Goal: Contribute content

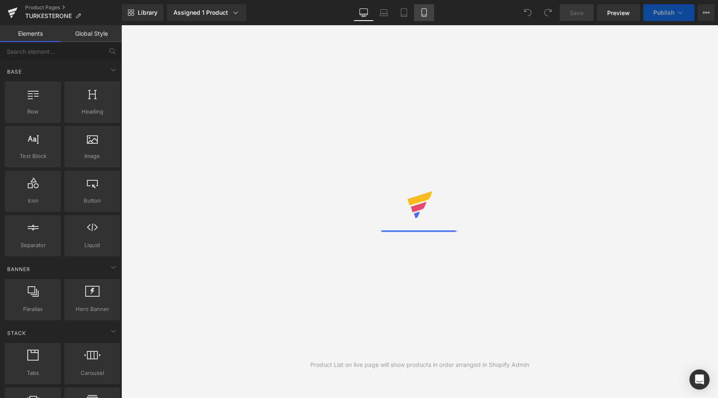
click at [424, 10] on icon at bounding box center [424, 12] width 8 height 8
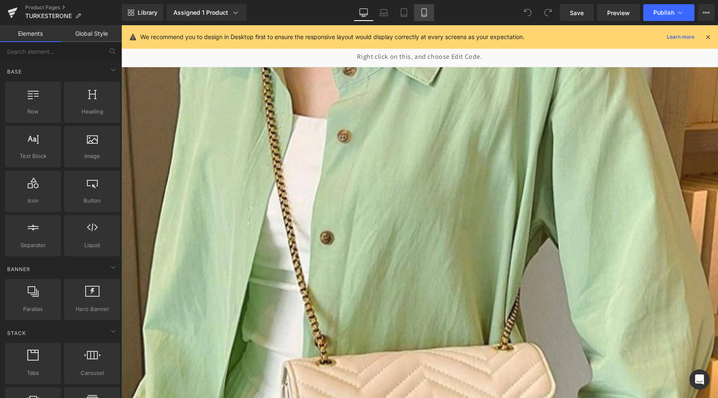
click at [425, 13] on icon at bounding box center [424, 12] width 8 height 8
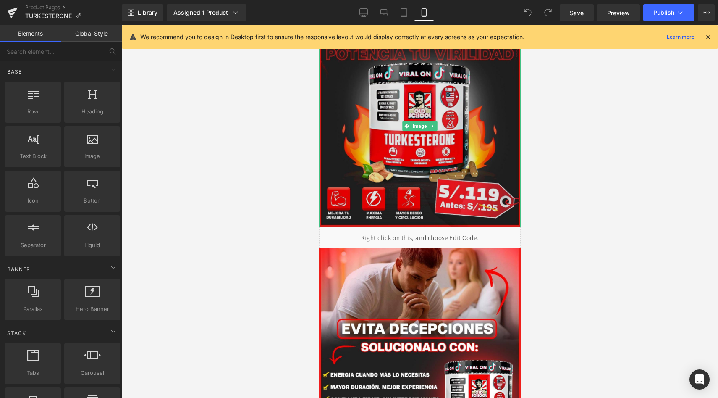
click at [442, 157] on img at bounding box center [420, 126] width 202 height 202
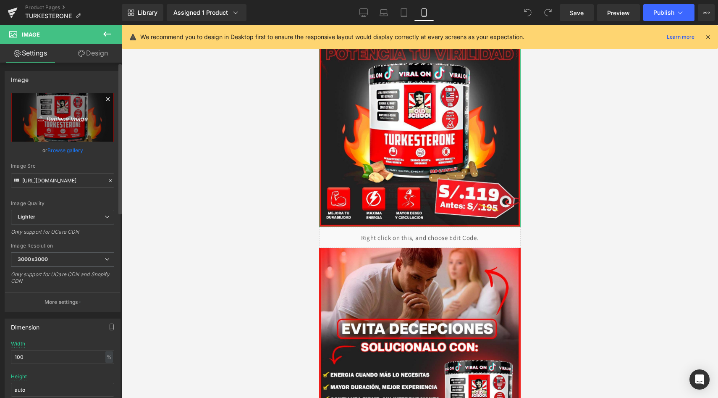
click at [54, 118] on icon "Replace Image" at bounding box center [62, 117] width 67 height 11
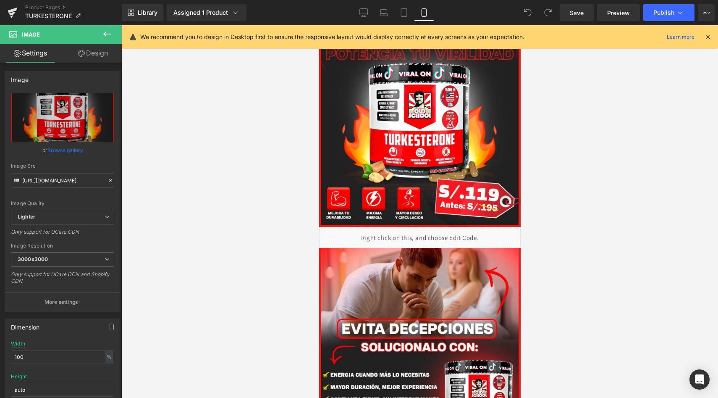
type input "C:\fakepath\tk1.jpeg"
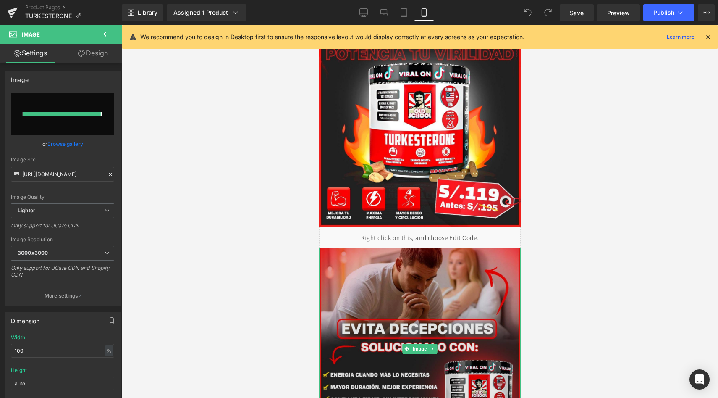
type input "[URL][DOMAIN_NAME]"
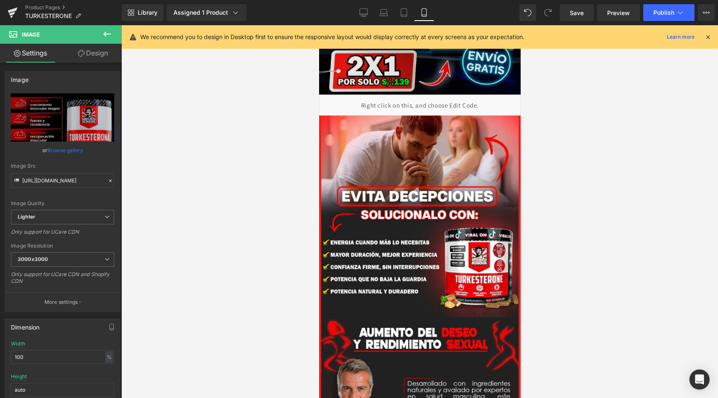
scroll to position [196, 0]
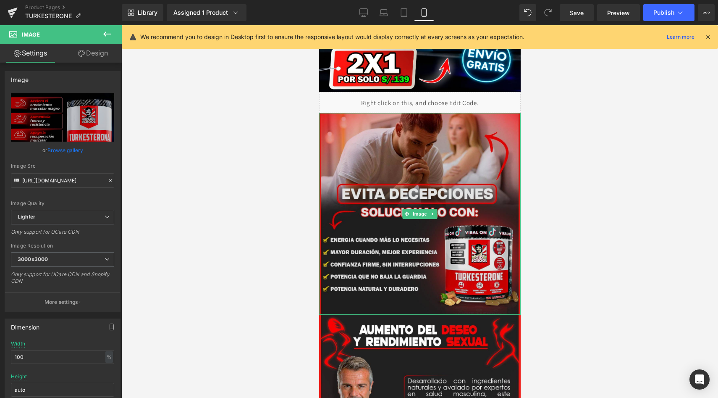
click at [405, 206] on img at bounding box center [420, 214] width 202 height 202
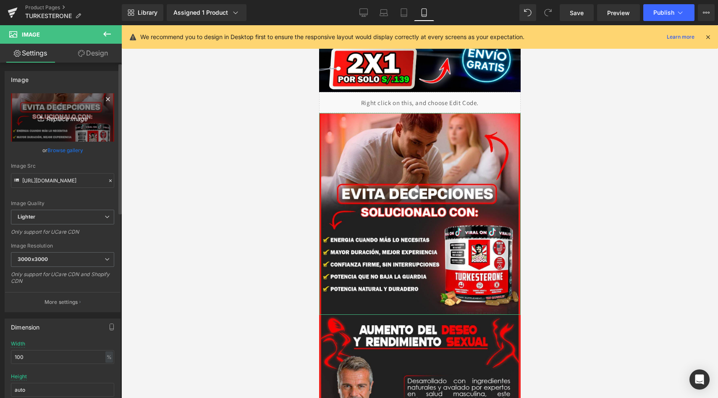
click at [53, 118] on icon "Replace Image" at bounding box center [62, 117] width 67 height 11
type input "C:\fakepath\tk2.jpeg"
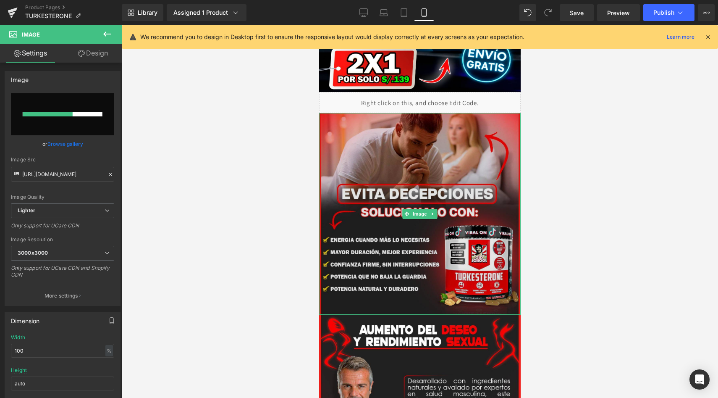
scroll to position [0, 0]
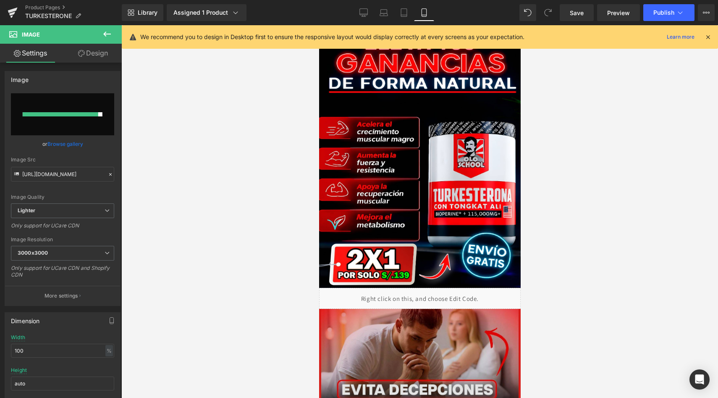
type input "[URL][DOMAIN_NAME]"
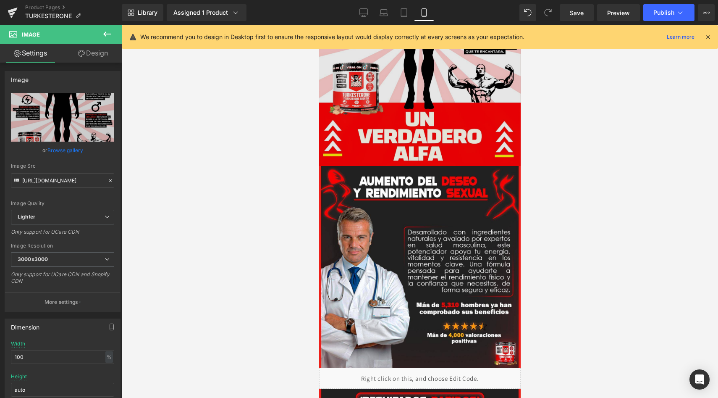
scroll to position [417, 0]
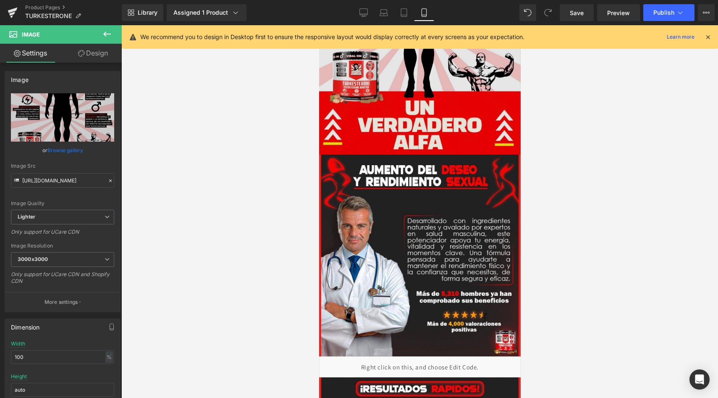
click at [444, 246] on img at bounding box center [420, 256] width 202 height 202
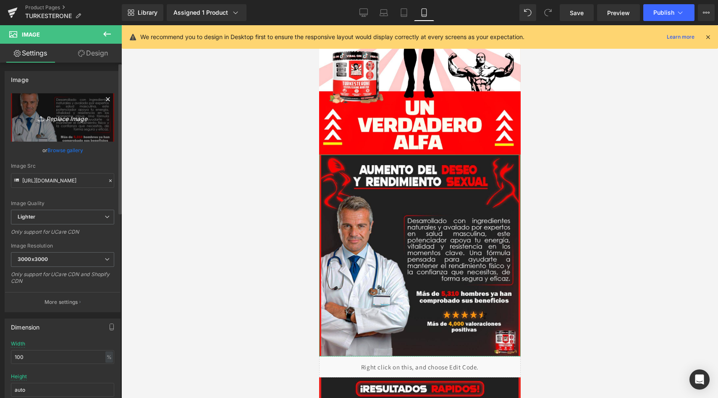
click at [66, 117] on icon "Replace Image" at bounding box center [62, 117] width 67 height 11
type input "C:\fakepath\tk3.jpeg"
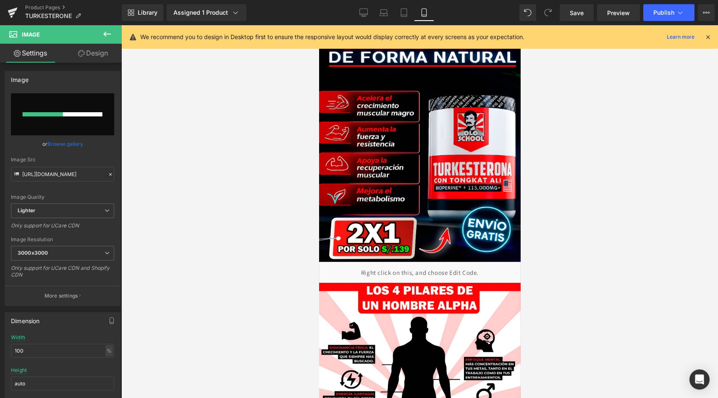
scroll to position [0, 0]
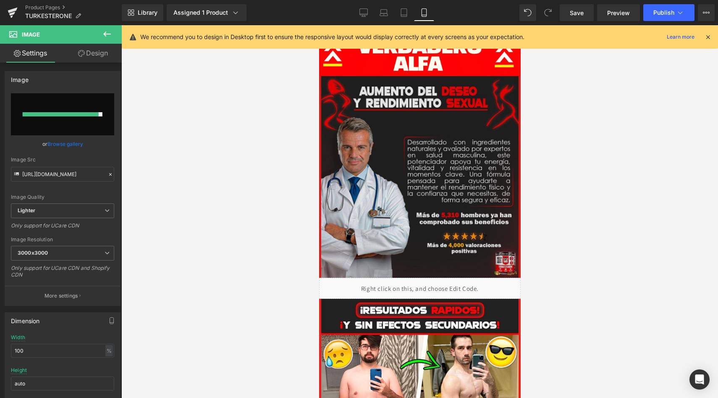
type input "[URL][DOMAIN_NAME]"
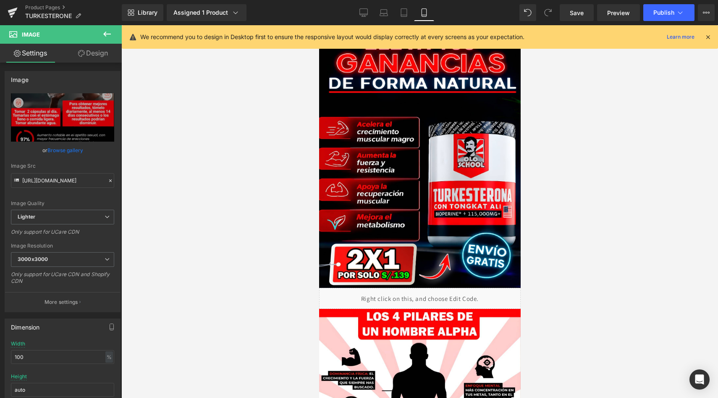
click at [710, 38] on icon at bounding box center [708, 37] width 8 height 8
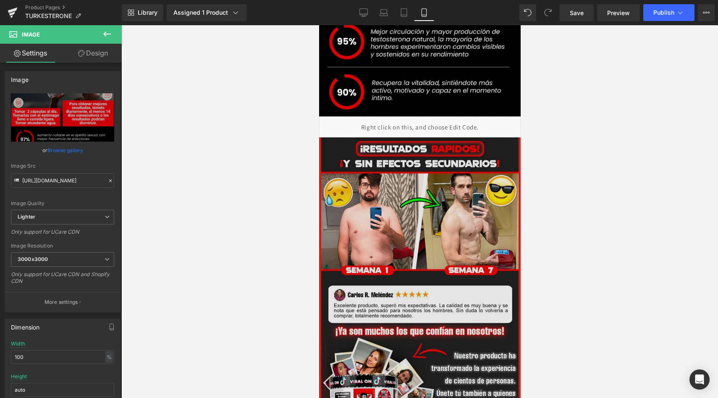
scroll to position [787, 0]
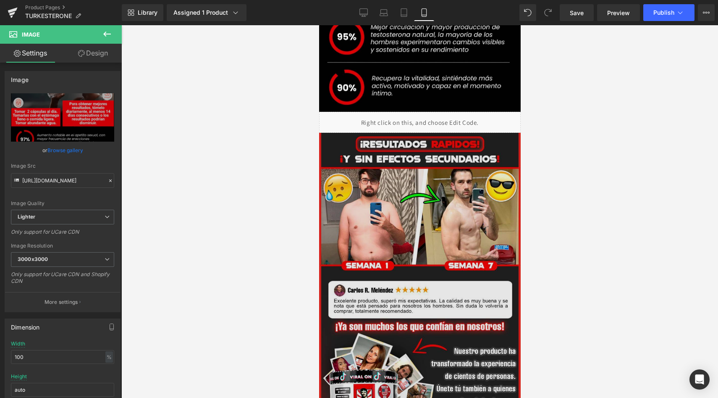
click at [431, 178] on img at bounding box center [420, 295] width 202 height 325
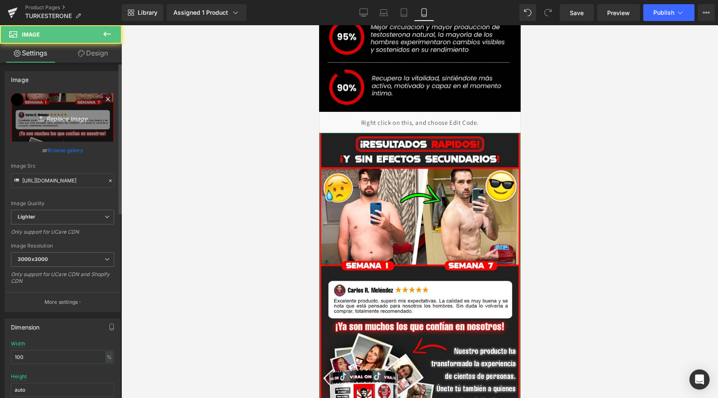
click at [76, 121] on icon "Replace Image" at bounding box center [62, 117] width 67 height 11
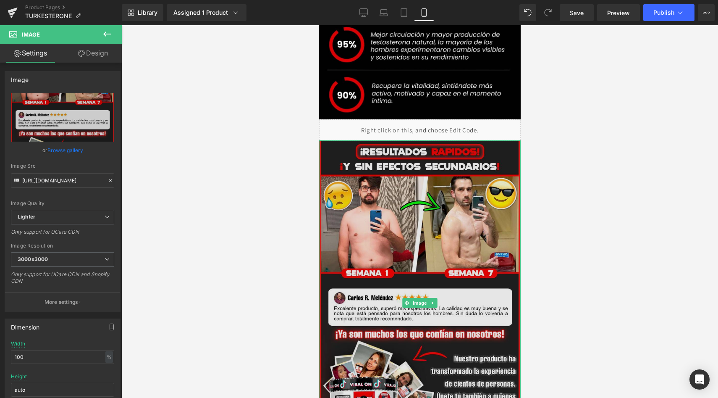
scroll to position [771, 0]
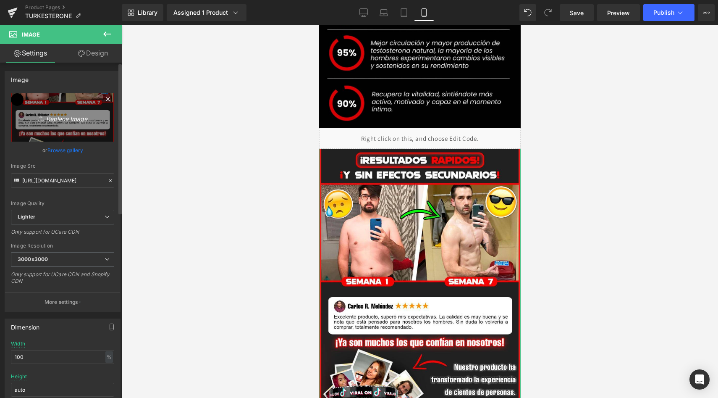
click at [35, 104] on link "Replace Image" at bounding box center [62, 117] width 103 height 48
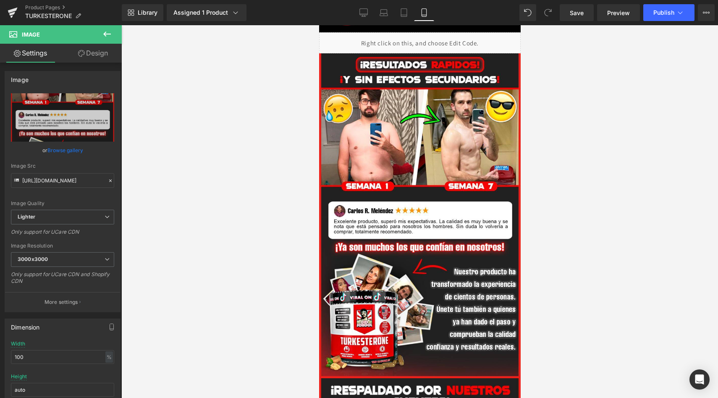
scroll to position [910, 0]
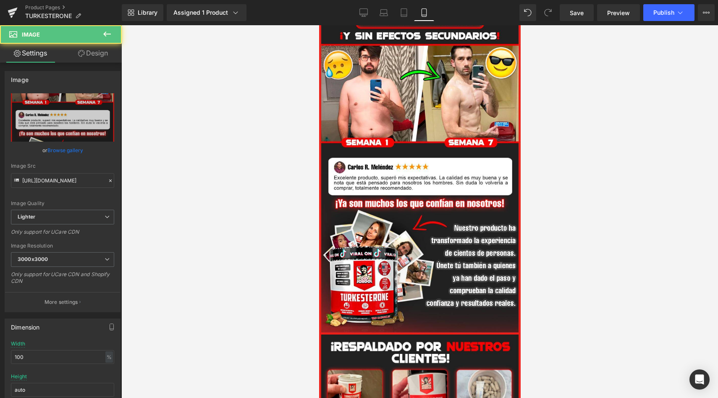
click at [402, 135] on img at bounding box center [420, 172] width 202 height 325
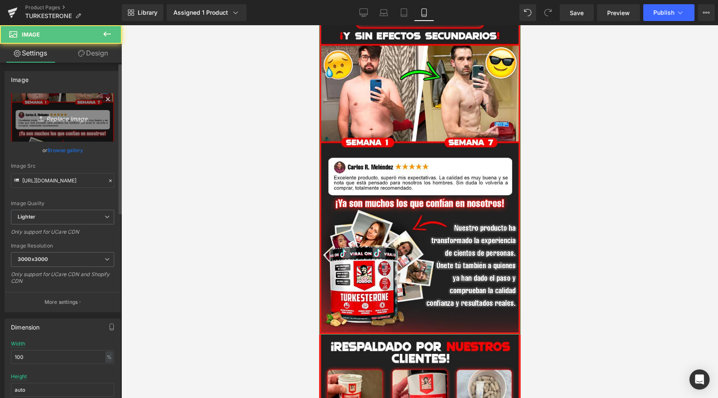
click at [45, 116] on icon "Replace Image" at bounding box center [62, 117] width 67 height 11
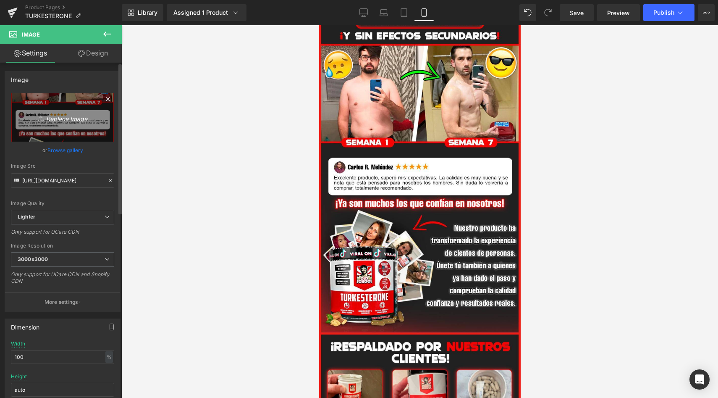
type input "C:\fakepath\tk4.jpeg"
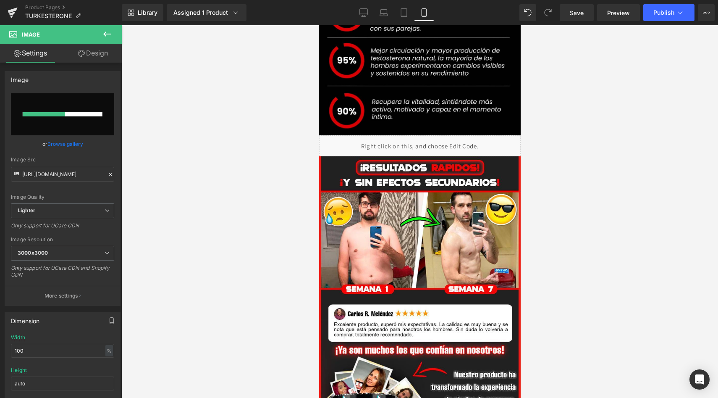
scroll to position [766, 0]
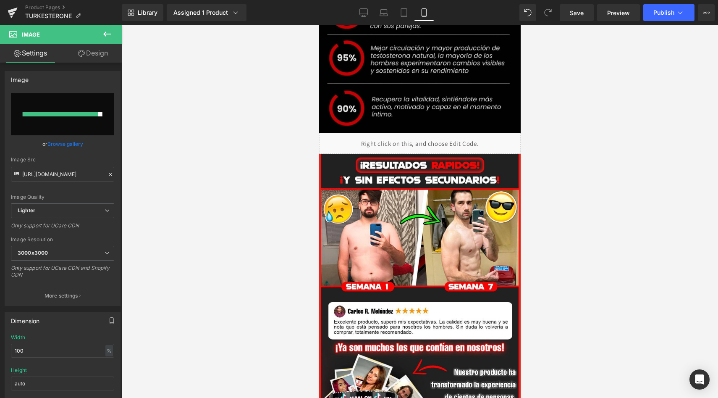
type input "[URL][DOMAIN_NAME]"
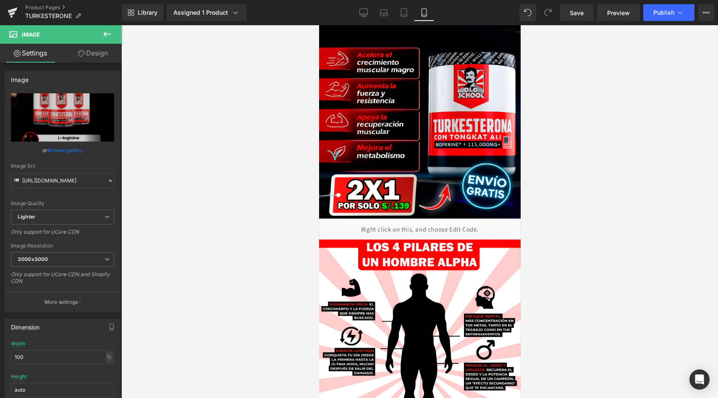
scroll to position [0, 0]
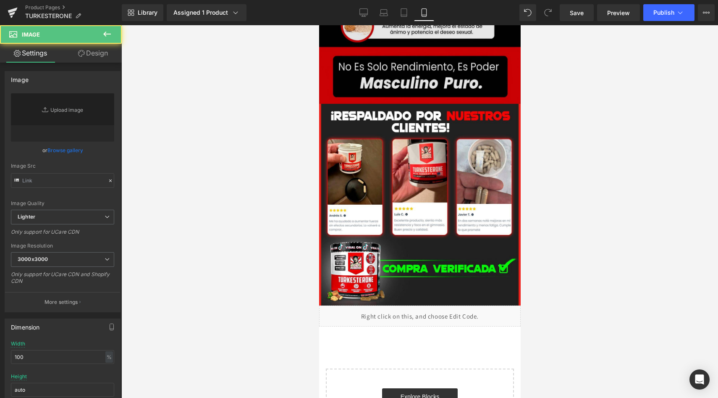
type input "[URL][DOMAIN_NAME]"
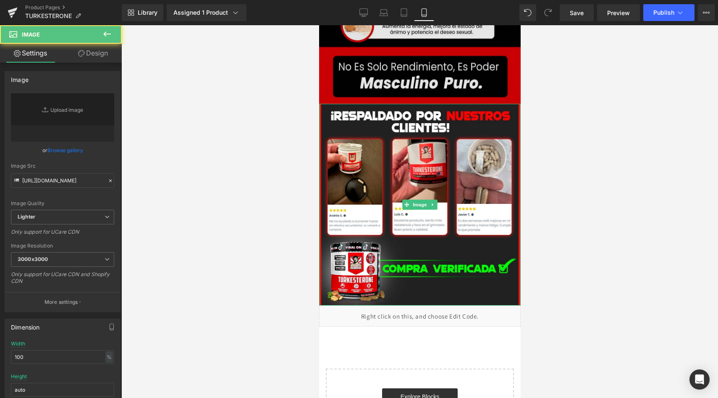
click at [427, 184] on img at bounding box center [420, 205] width 202 height 202
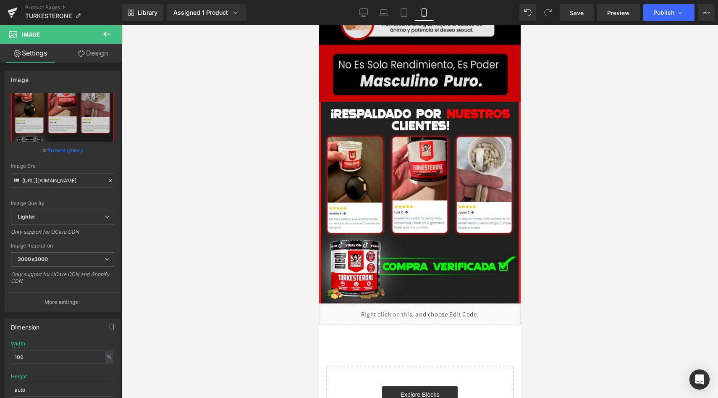
scroll to position [1130, 0]
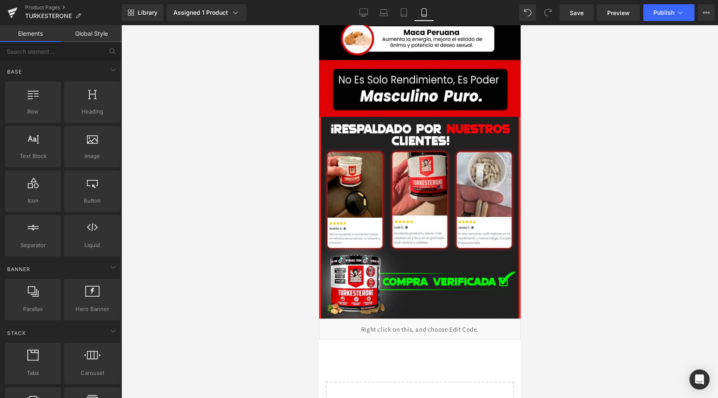
click at [575, 234] on div at bounding box center [419, 211] width 597 height 373
click at [221, 13] on div "Assigned 1 Product" at bounding box center [206, 12] width 66 height 8
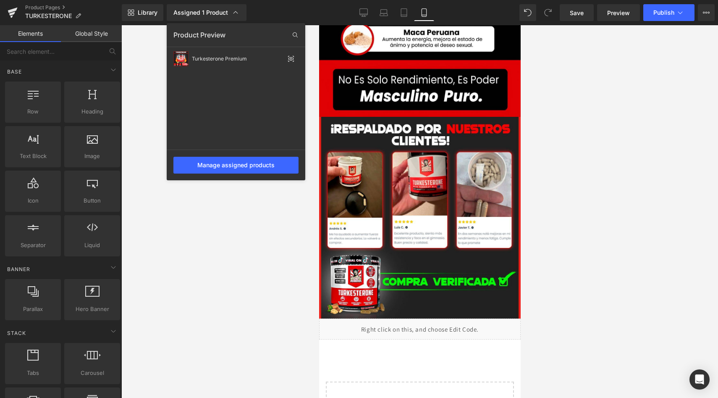
click at [242, 248] on div at bounding box center [419, 211] width 597 height 373
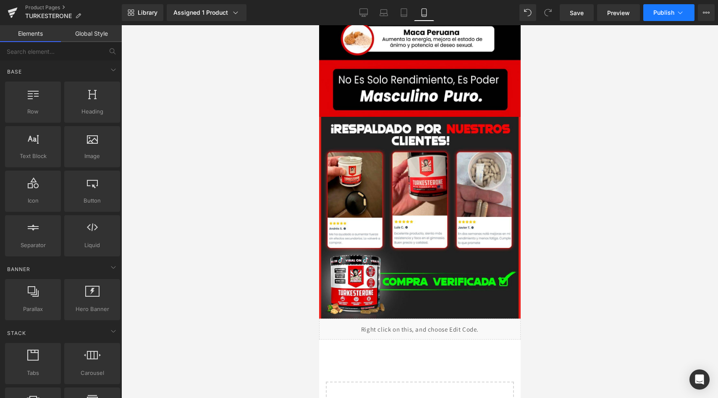
click at [667, 10] on span "Publish" at bounding box center [664, 12] width 21 height 7
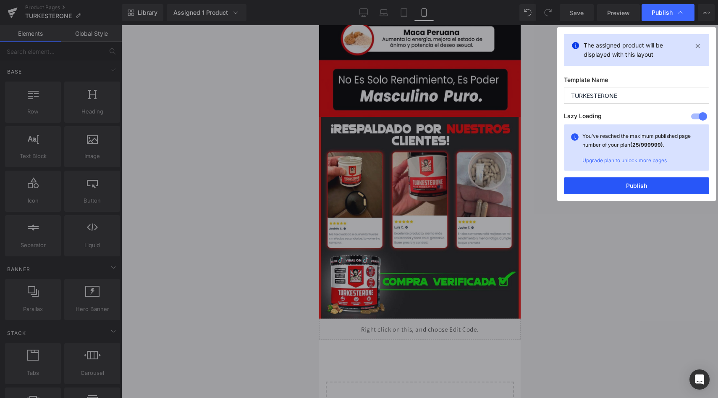
click at [610, 188] on button "Publish" at bounding box center [636, 185] width 145 height 17
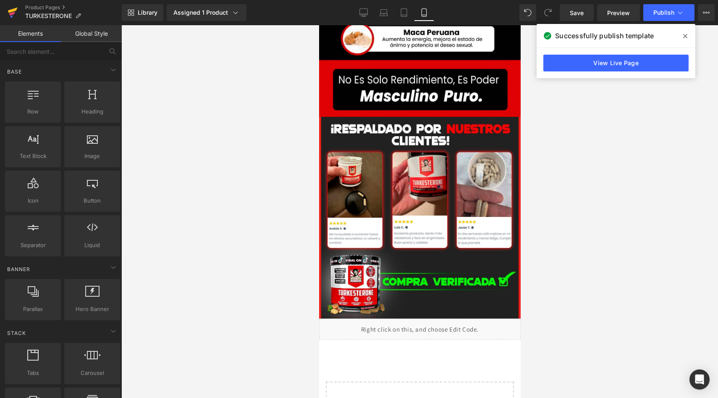
click at [14, 6] on icon at bounding box center [13, 12] width 10 height 21
